Goal: Learn about a topic

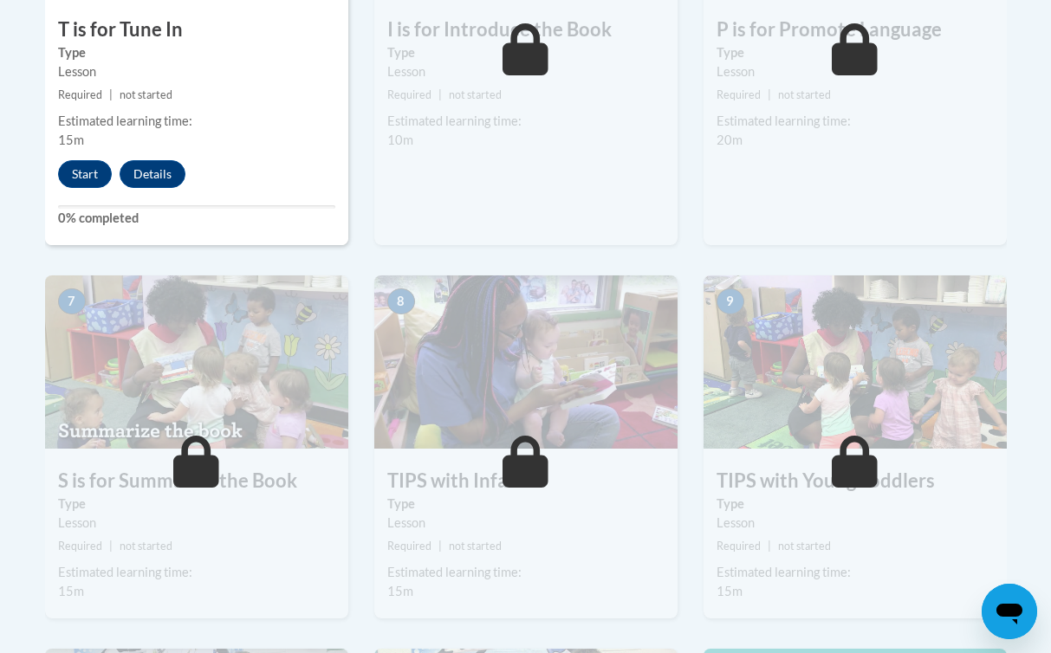
scroll to position [1181, 0]
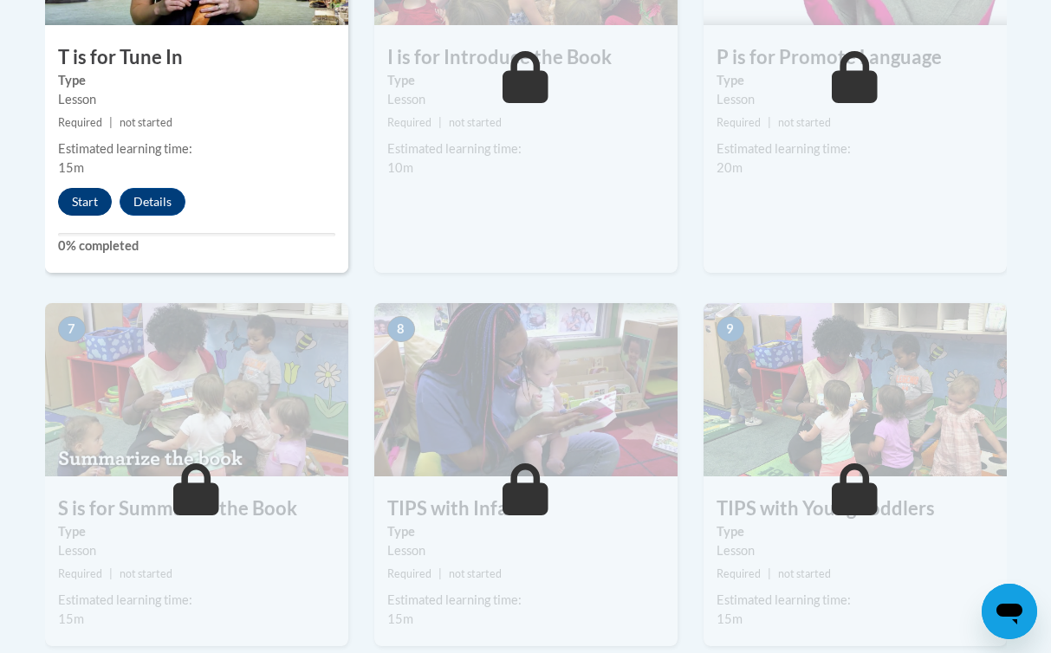
click at [91, 197] on button "Start" at bounding box center [85, 202] width 54 height 28
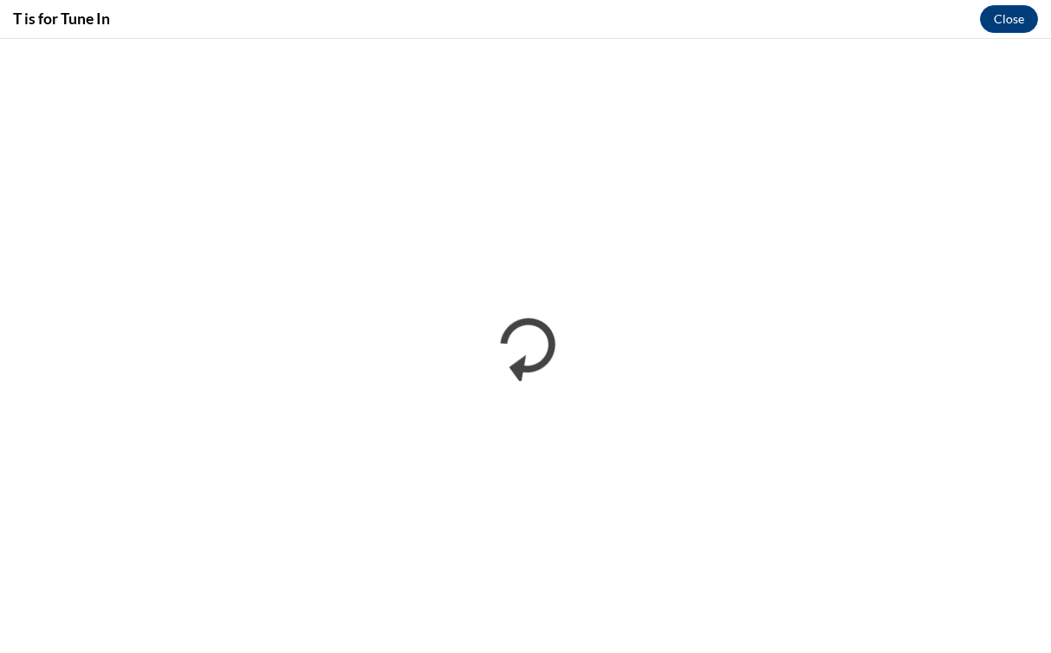
scroll to position [0, 0]
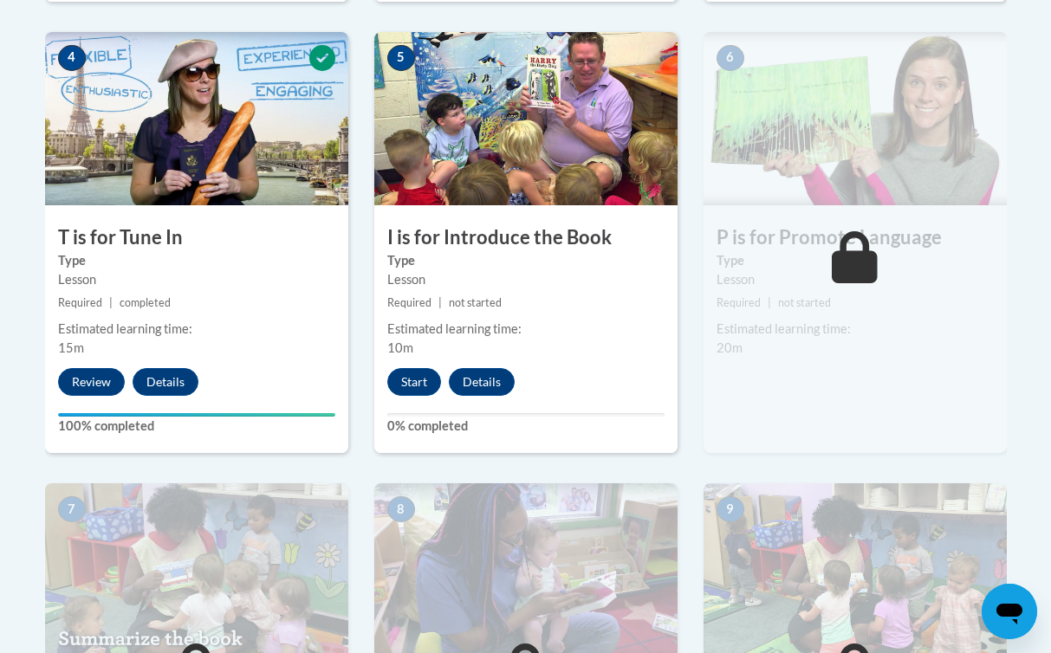
scroll to position [1004, 0]
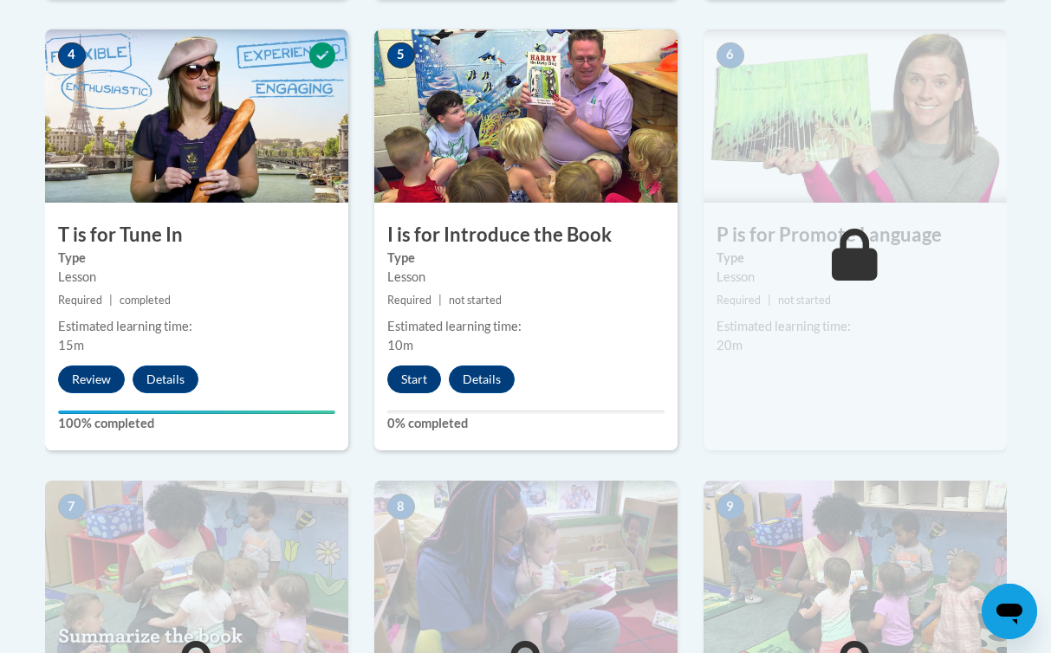
click at [417, 376] on button "Start" at bounding box center [414, 379] width 54 height 28
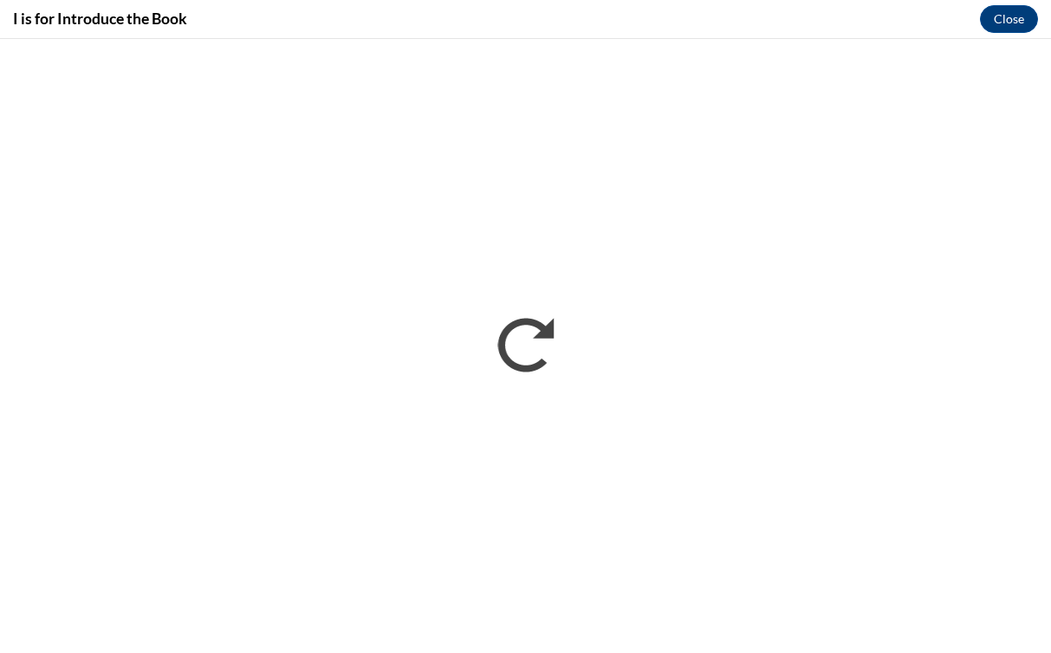
scroll to position [0, 0]
